Goal: Check status: Check status

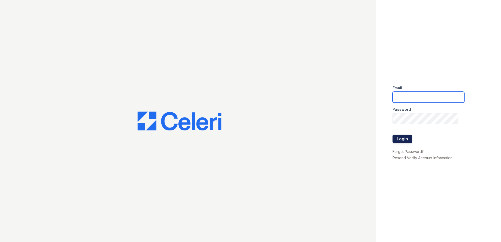
type input "jgeronimo@trinity-pm.com"
click at [405, 139] on button "Login" at bounding box center [402, 139] width 20 height 8
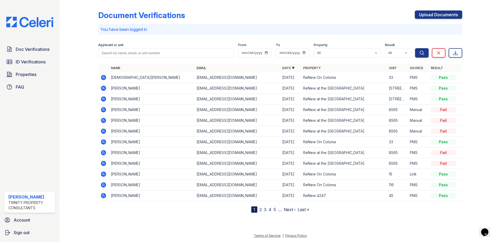
click at [102, 77] on icon at bounding box center [103, 77] width 5 height 5
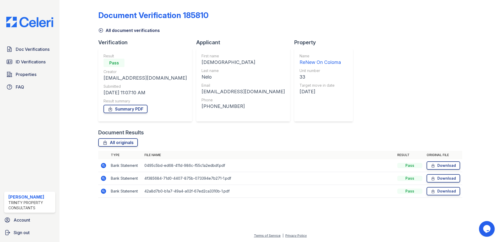
click at [103, 165] on icon at bounding box center [102, 164] width 1 height 1
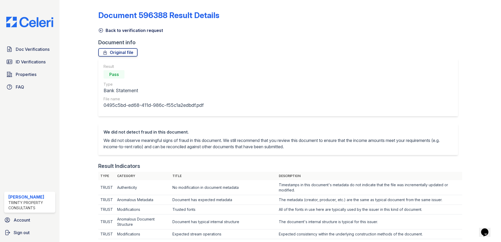
click at [100, 29] on icon at bounding box center [100, 30] width 5 height 5
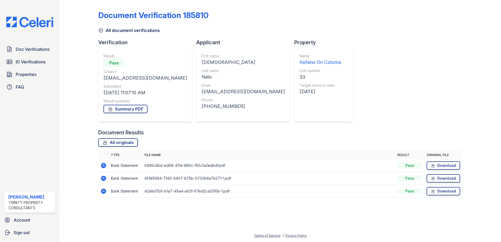
click at [100, 179] on td at bounding box center [103, 178] width 10 height 13
click at [101, 178] on icon at bounding box center [103, 178] width 6 height 6
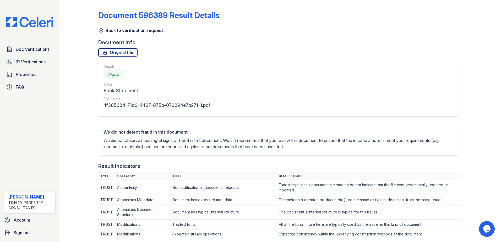
click at [101, 30] on icon at bounding box center [101, 31] width 4 height 4
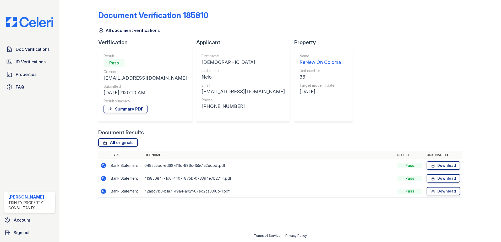
click at [101, 192] on icon at bounding box center [103, 191] width 6 height 6
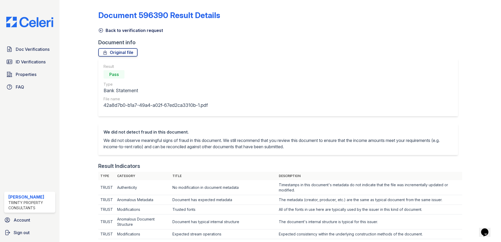
click at [101, 31] on icon at bounding box center [100, 30] width 5 height 5
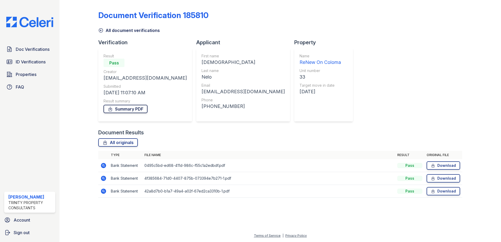
click at [131, 105] on link "Summary PDF" at bounding box center [125, 109] width 44 height 8
